Goal: Transaction & Acquisition: Purchase product/service

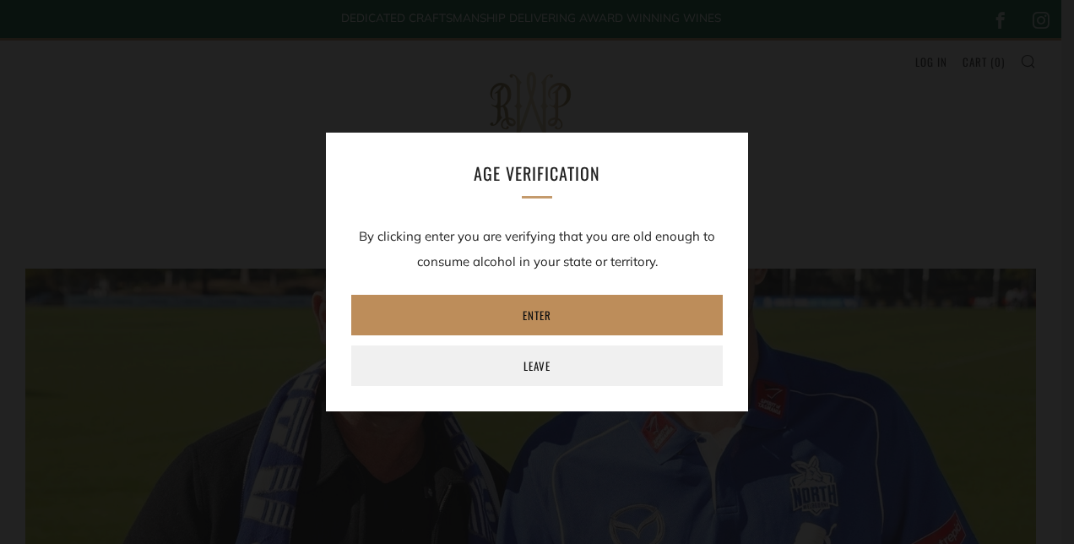
click at [544, 316] on link "Enter" at bounding box center [536, 315] width 371 height 41
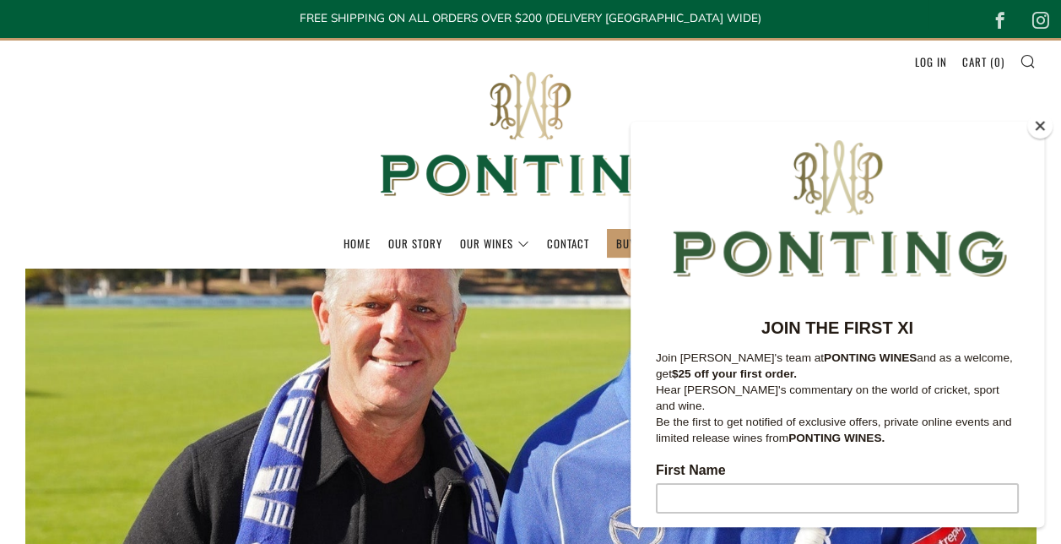
click at [1045, 125] on button "Close" at bounding box center [1039, 125] width 25 height 25
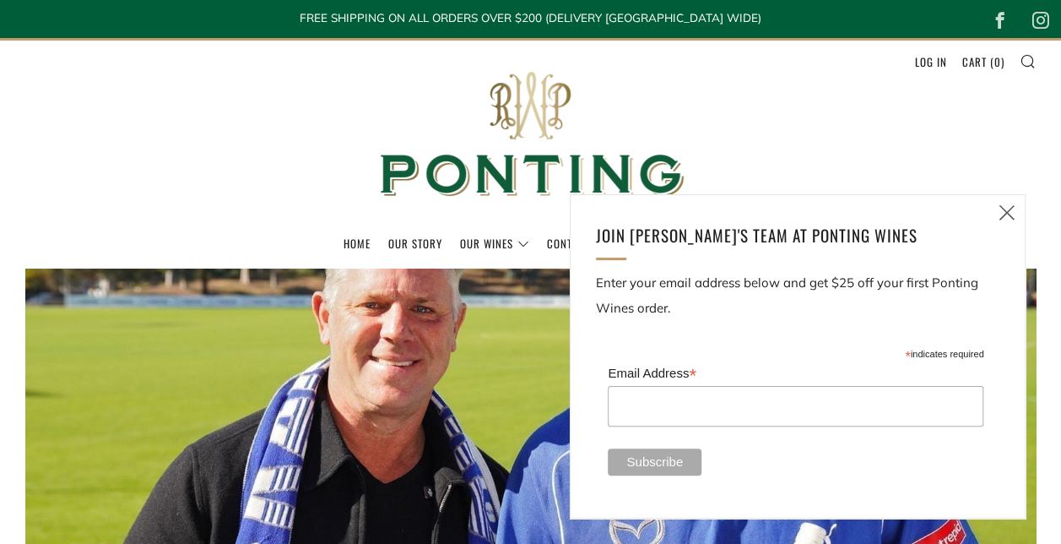
click at [1005, 206] on icon at bounding box center [1007, 212] width 20 height 21
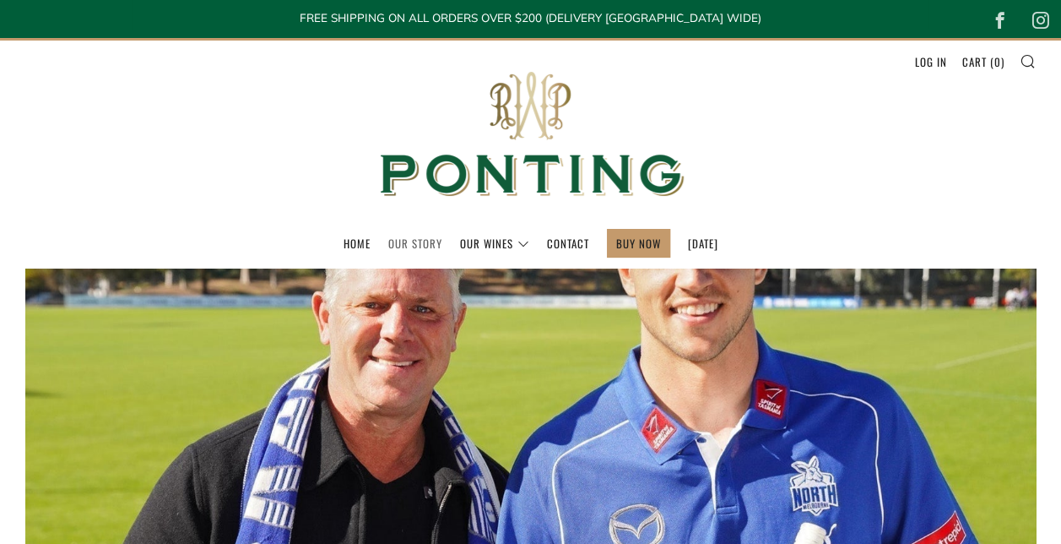
click at [404, 241] on link "Our Story" at bounding box center [415, 243] width 54 height 27
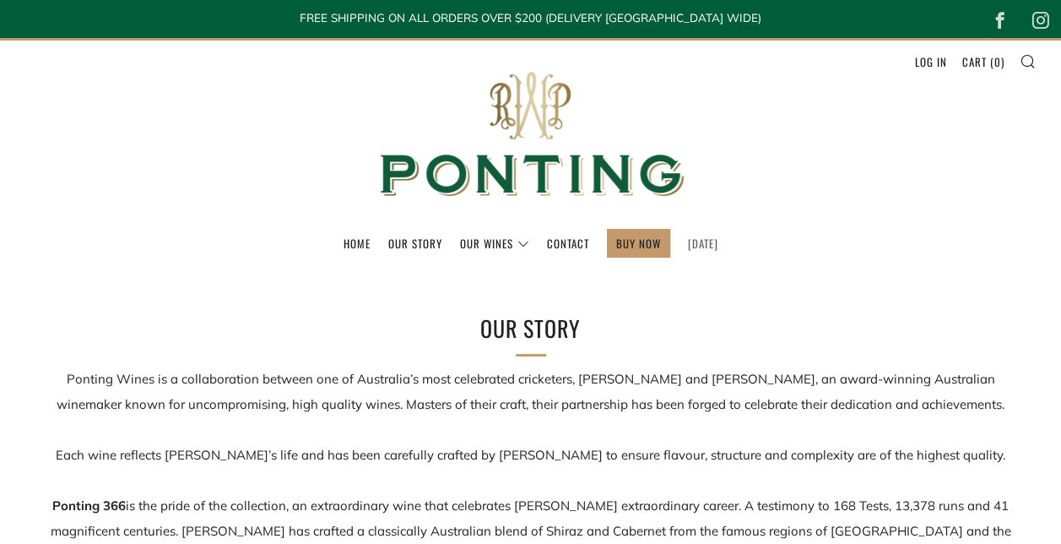
click at [702, 243] on link "[DATE]" at bounding box center [703, 243] width 30 height 27
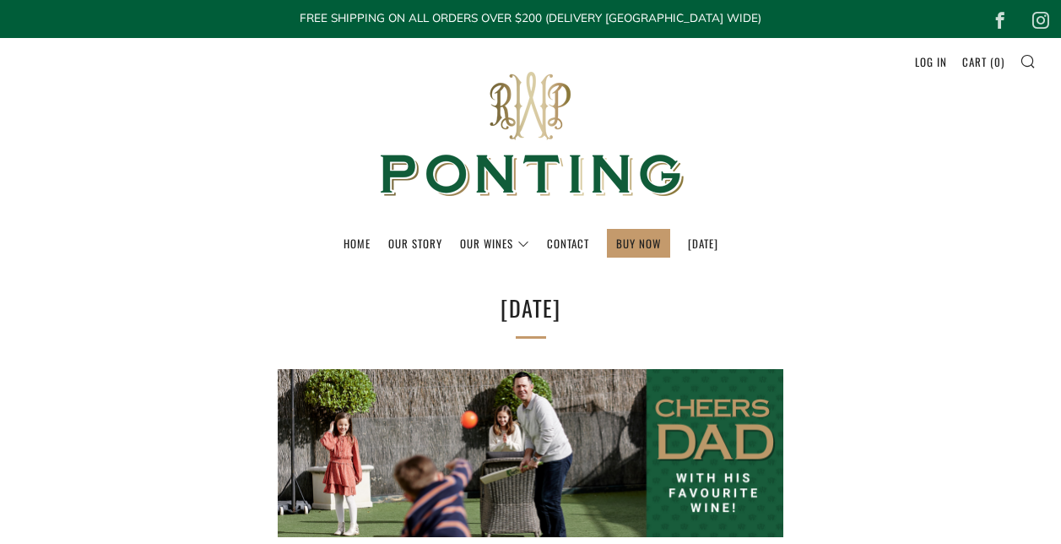
select select "best-selling"
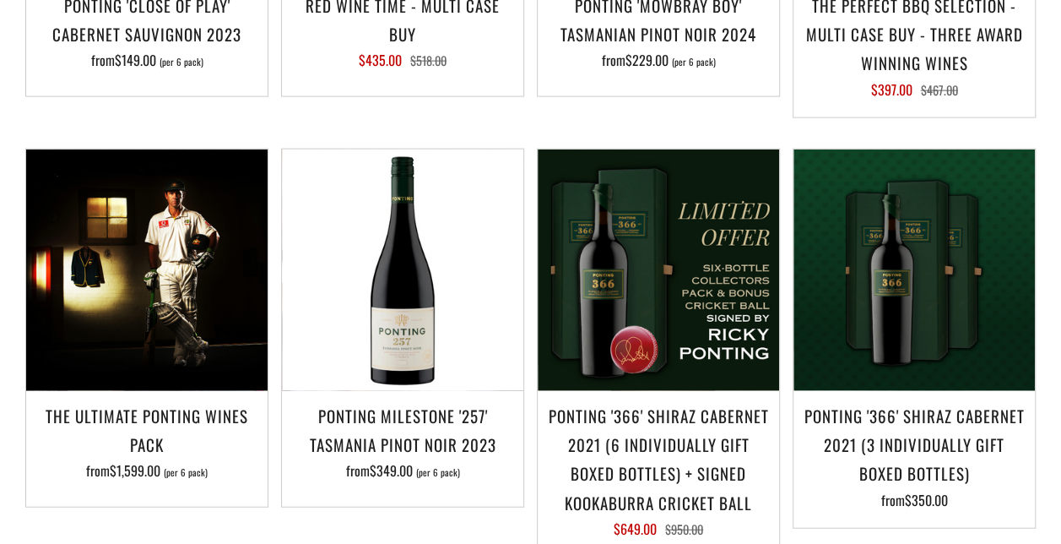
scroll to position [1857, 0]
